Goal: Information Seeking & Learning: Learn about a topic

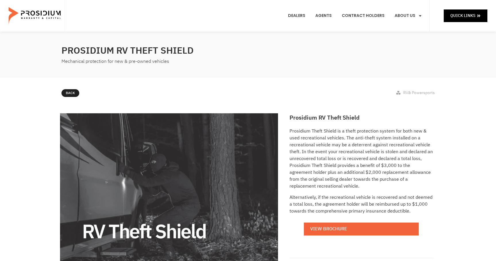
click at [489, 172] on div "Prosidium RV Theft Shield Prosidium Theft Shield is a theft protection system f…" at bounding box center [248, 219] width 496 height 216
click at [419, 125] on div "Prosidium RV Theft Shield Prosidium Theft Shield is a theft protection system f…" at bounding box center [361, 207] width 149 height 193
click at [100, 48] on h2 "Prosidium RV Theft Shield" at bounding box center [153, 51] width 184 height 14
drag, startPoint x: 96, startPoint y: 48, endPoint x: 123, endPoint y: 51, distance: 26.8
click at [123, 51] on h2 "Prosidium RV Theft Shield" at bounding box center [153, 51] width 184 height 14
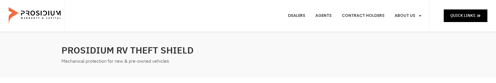
click at [211, 67] on div "Prosidium RV Theft Shield Mechanical protection for new & pre-owned vehicles" at bounding box center [154, 55] width 190 height 28
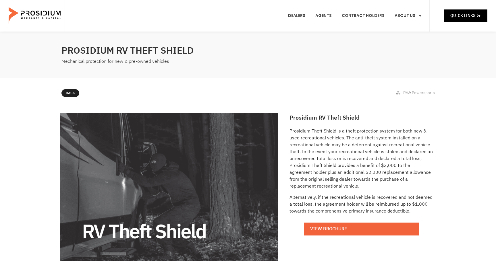
click at [355, 217] on div "Prosidium Theft Shield is a theft protection system for both new & used recreat…" at bounding box center [361, 186] width 144 height 116
click at [416, 129] on p "Prosidium Theft Shield is a theft protection system for both new & used recreat…" at bounding box center [361, 159] width 144 height 62
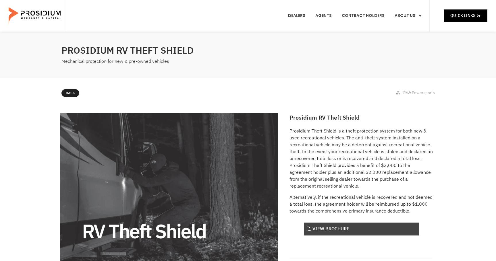
click at [346, 231] on link "View Brochure" at bounding box center [361, 229] width 115 height 13
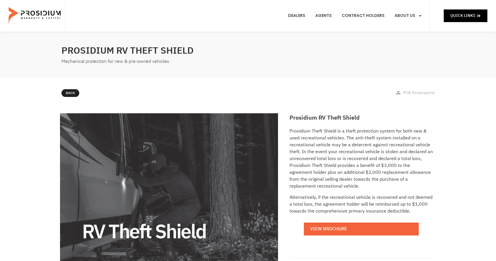
click at [44, 106] on div "Back RV& Powersports" at bounding box center [248, 94] width 496 height 33
click at [406, 150] on p "Prosidium Theft Shield is a theft protection system for both new & used recreat…" at bounding box center [361, 159] width 144 height 62
click at [437, 134] on div "Prosidium RV Theft Shield Prosidium Theft Shield is a theft protection system f…" at bounding box center [248, 219] width 496 height 216
click at [453, 125] on div "Prosidium RV Theft Shield Prosidium Theft Shield is a theft protection system f…" at bounding box center [248, 219] width 496 height 216
click at [470, 145] on div "Prosidium RV Theft Shield Prosidium Theft Shield is a theft protection system f…" at bounding box center [248, 219] width 496 height 216
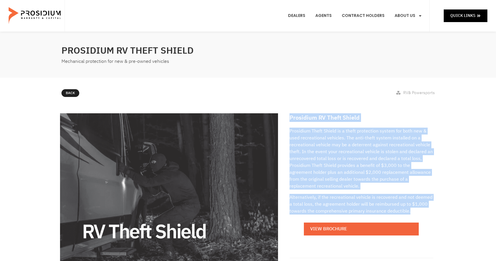
drag, startPoint x: 290, startPoint y: 117, endPoint x: 425, endPoint y: 209, distance: 163.0
click at [425, 209] on div "Prosidium RV Theft Shield Prosidium Theft Shield is a theft protection system f…" at bounding box center [361, 207] width 149 height 193
copy div "Prosidium RV Theft Shield Prosidium Theft Shield is a theft protection system f…"
click at [455, 165] on div "Prosidium RV Theft Shield Prosidium Theft Shield is a theft protection system f…" at bounding box center [248, 219] width 496 height 216
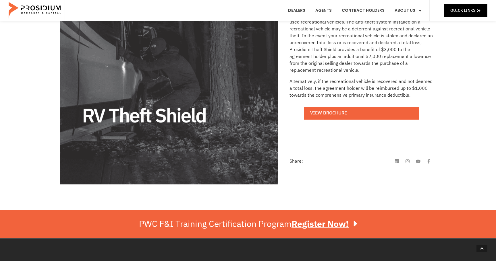
scroll to position [144, 0]
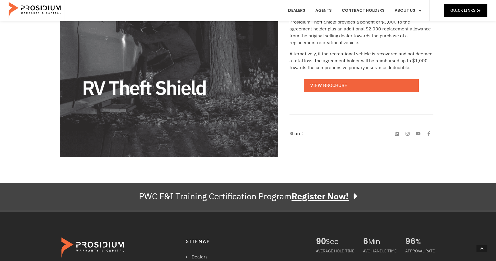
click at [55, 198] on link "PWC F&I Training Certification Program Register Now!" at bounding box center [248, 197] width 496 height 28
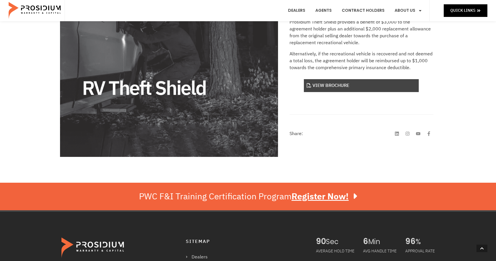
click at [325, 87] on link "View Brochure" at bounding box center [361, 85] width 115 height 13
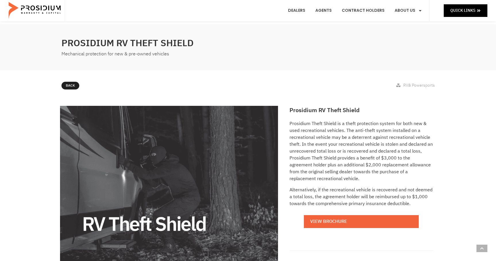
scroll to position [0, 0]
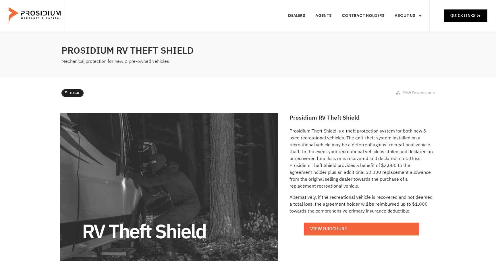
click at [70, 92] on span "Back" at bounding box center [74, 93] width 9 height 6
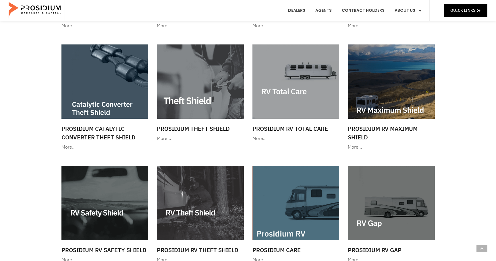
scroll to position [632, 0]
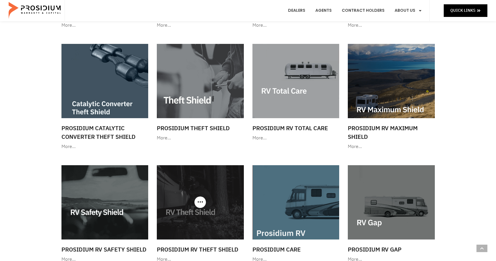
click at [204, 212] on img at bounding box center [200, 202] width 87 height 74
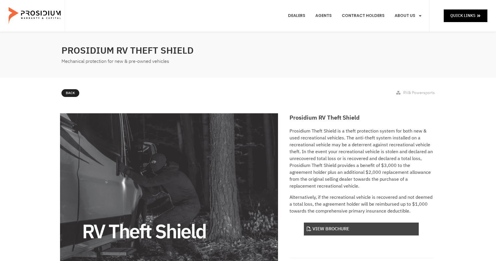
click at [325, 229] on link "View Brochure" at bounding box center [361, 229] width 115 height 13
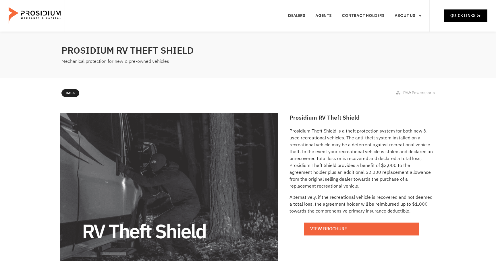
click at [428, 123] on div "Prosidium RV Theft Shield Prosidium Theft Shield is a theft protection system f…" at bounding box center [361, 207] width 149 height 193
click at [460, 117] on div "Prosidium RV Theft Shield Prosidium Theft Shield is a theft protection system f…" at bounding box center [248, 219] width 496 height 216
click at [473, 111] on div "Prosidium RV Theft Shield Prosidium Theft Shield is a theft protection system f…" at bounding box center [248, 219] width 496 height 216
click at [480, 158] on div "Prosidium RV Theft Shield Prosidium Theft Shield is a theft protection system f…" at bounding box center [248, 219] width 496 height 216
click at [374, 69] on div "Prosidium RV Theft Shield Mechanical protection for new & pre-owned vehicles" at bounding box center [248, 55] width 379 height 46
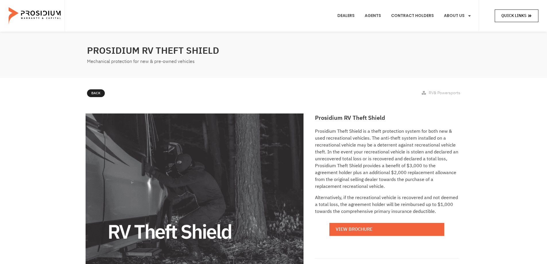
click at [496, 15] on span "Quick Links" at bounding box center [513, 15] width 25 height 7
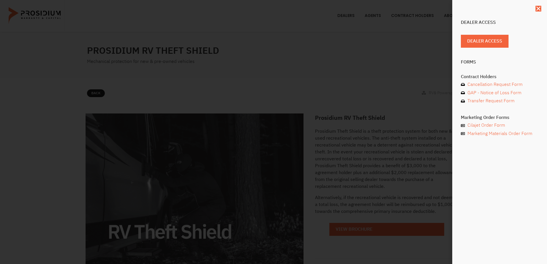
click at [401, 164] on div "Dealer Access Dealer Access Forms Contract Holders Cancellation Request Form GA…" at bounding box center [273, 132] width 547 height 264
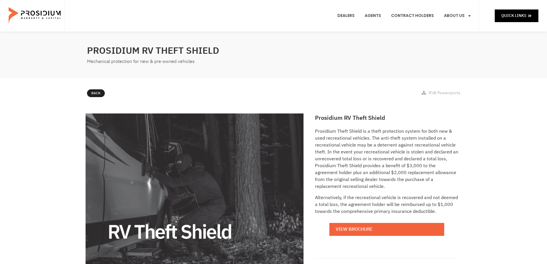
click at [475, 117] on div "Prosidium RV Theft Shield Prosidium Theft Shield is a theft protection system f…" at bounding box center [273, 219] width 547 height 216
click at [458, 115] on h2 "Prosidium RV Theft Shield" at bounding box center [387, 117] width 144 height 9
click at [62, 170] on div "Prosidium RV Theft Shield Prosidium Theft Shield is a theft protection system f…" at bounding box center [273, 219] width 547 height 216
click at [77, 176] on div "Prosidium RV Theft Shield Prosidium Theft Shield is a theft protection system f…" at bounding box center [273, 219] width 547 height 216
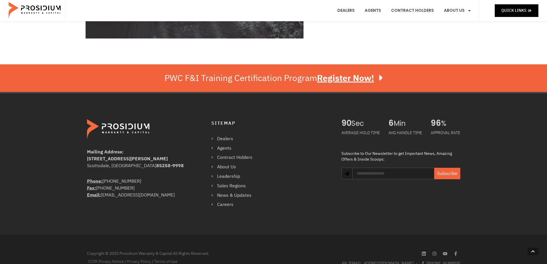
scroll to position [279, 0]
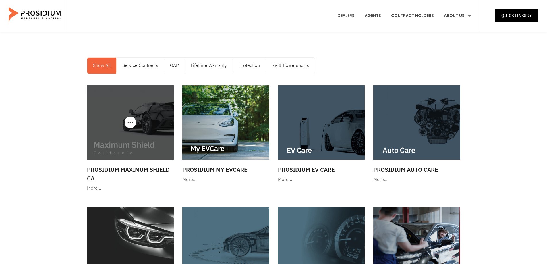
click at [93, 188] on div "More…" at bounding box center [130, 188] width 87 height 8
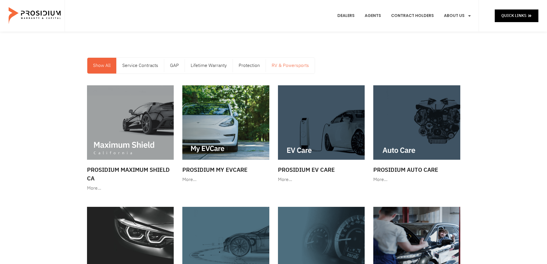
click at [292, 67] on link "RV & Powersports" at bounding box center [290, 66] width 49 height 16
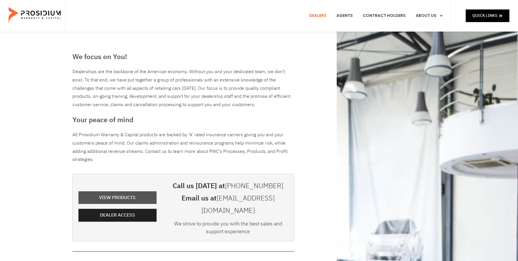
click at [110, 194] on span "View Products" at bounding box center [117, 198] width 36 height 8
click at [102, 194] on span "View Products" at bounding box center [118, 198] width 36 height 8
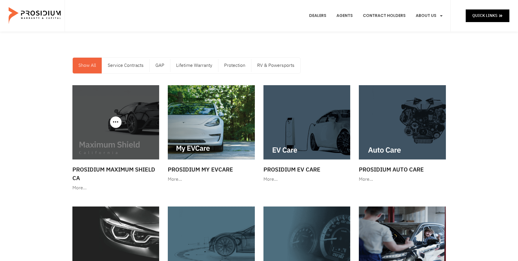
click at [137, 98] on img at bounding box center [115, 122] width 87 height 74
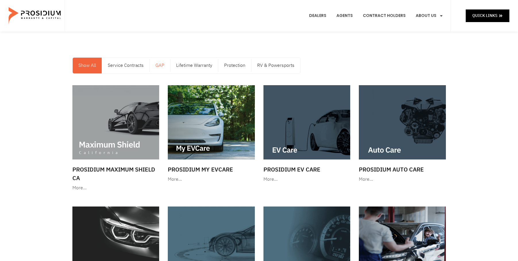
click at [159, 65] on link "GAP" at bounding box center [160, 66] width 20 height 16
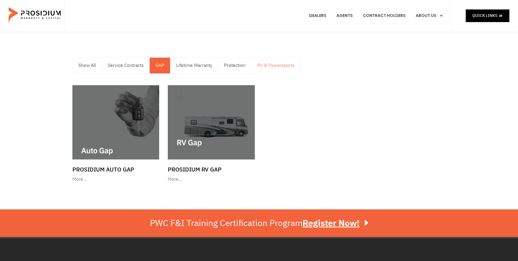
click at [262, 69] on link "RV & Powersports" at bounding box center [275, 66] width 49 height 16
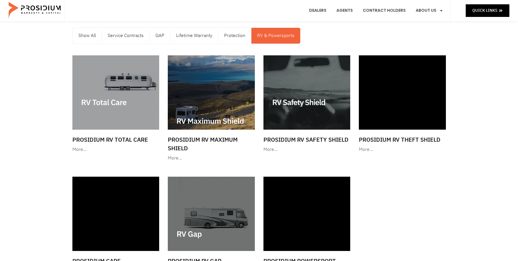
scroll to position [29, 0]
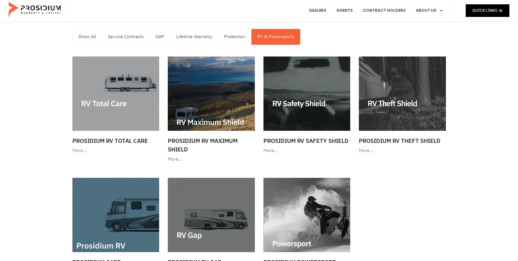
click at [30, 68] on div "Show All Service Contracts GAP Lifetime Warranty Protection RV & Powersports Sh…" at bounding box center [259, 157] width 518 height 308
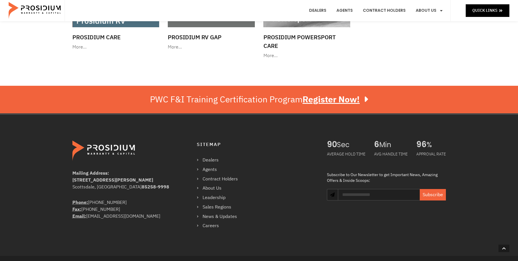
scroll to position [295, 0]
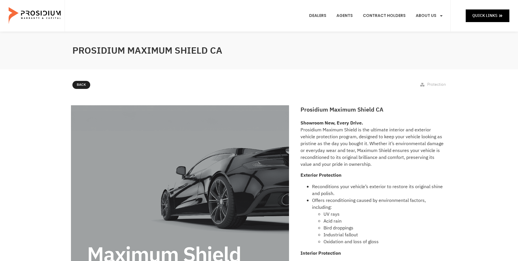
click at [302, 80] on div "Back Protection" at bounding box center [259, 86] width 379 height 16
